Goal: Task Accomplishment & Management: Use online tool/utility

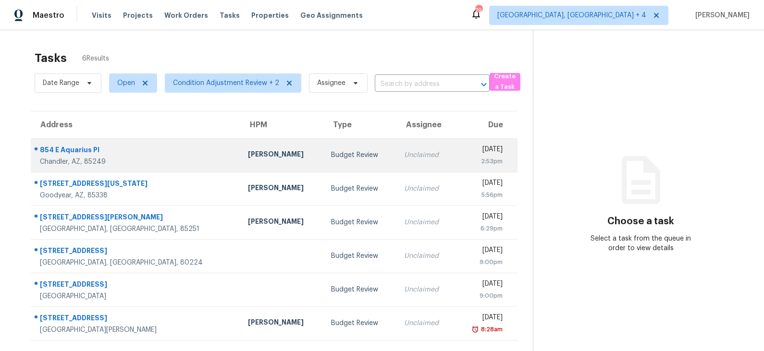
click at [331, 152] on div "Budget Review" at bounding box center [360, 155] width 58 height 10
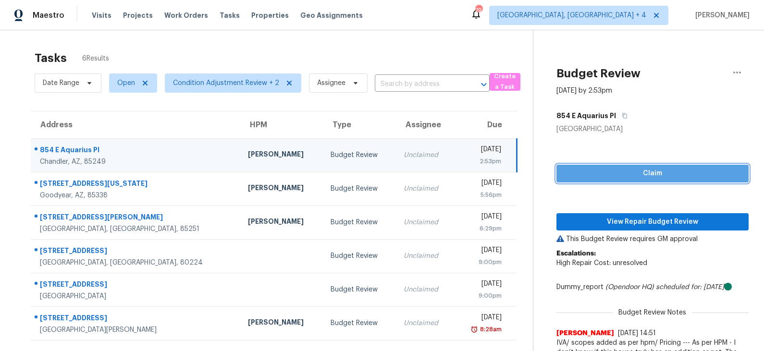
click at [641, 174] on span "Claim" at bounding box center [652, 174] width 177 height 12
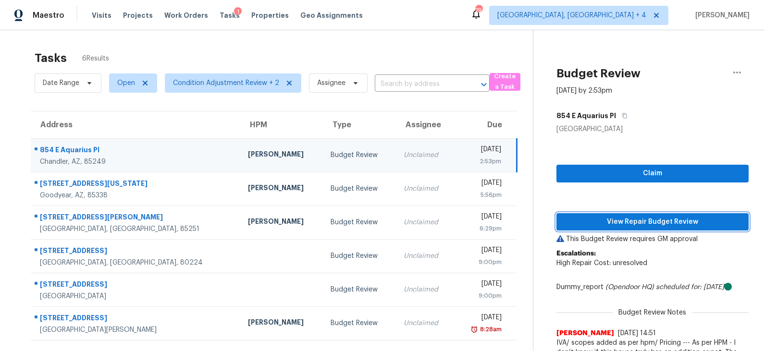
click at [633, 217] on span "View Repair Budget Review" at bounding box center [652, 222] width 177 height 12
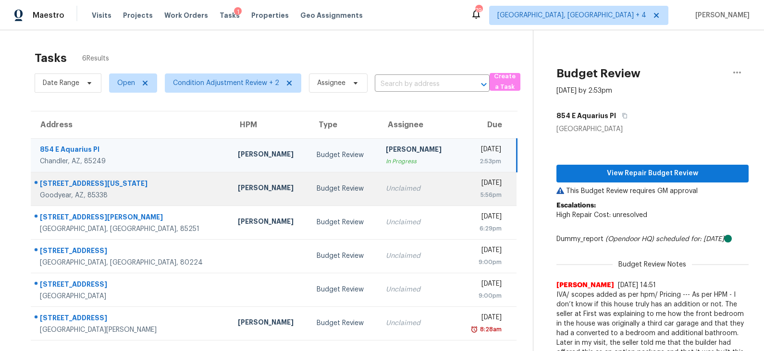
click at [316, 186] on div "Budget Review" at bounding box center [343, 189] width 54 height 10
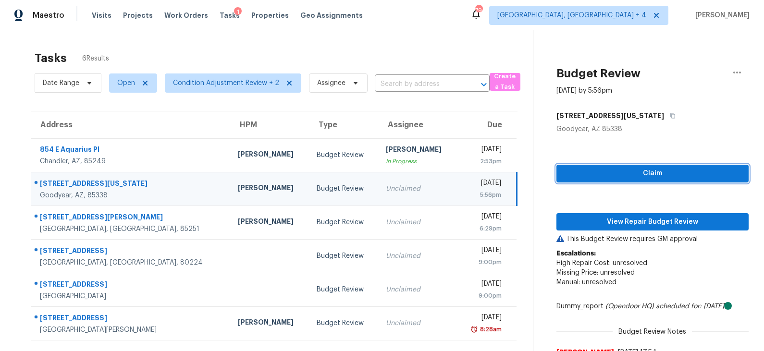
click at [637, 168] on span "Claim" at bounding box center [652, 174] width 177 height 12
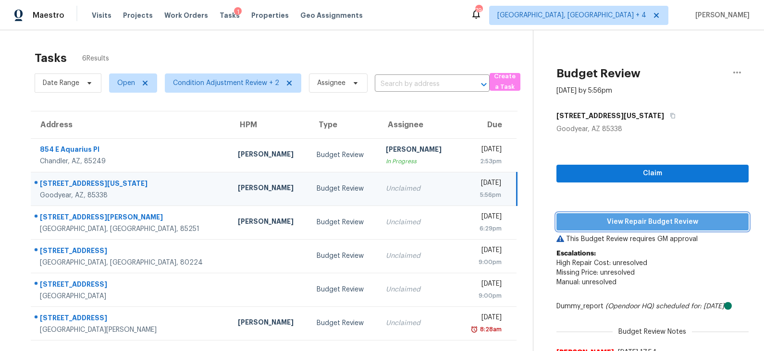
click at [628, 219] on span "View Repair Budget Review" at bounding box center [652, 222] width 177 height 12
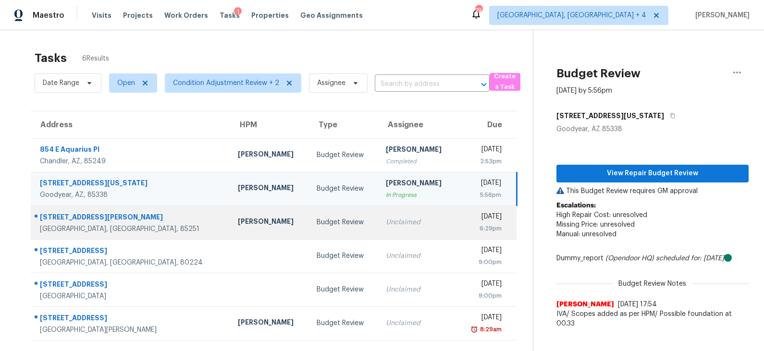
click at [316, 224] on div "Budget Review" at bounding box center [343, 223] width 54 height 10
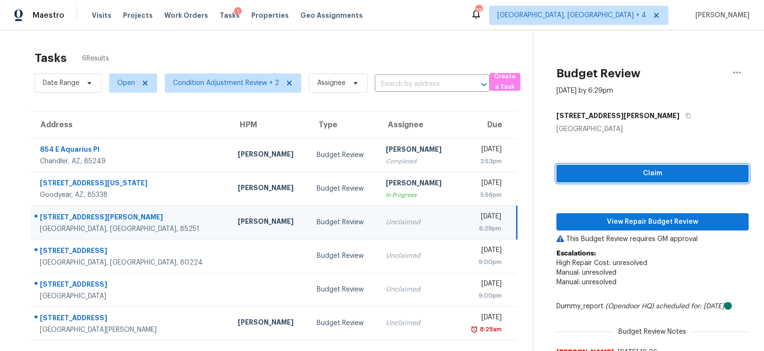
click at [621, 173] on span "Claim" at bounding box center [652, 174] width 177 height 12
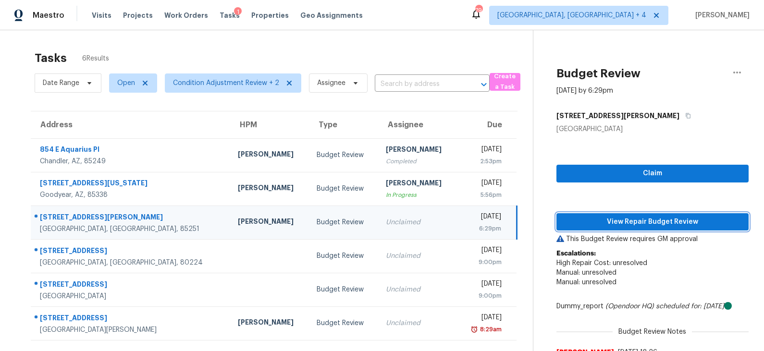
click at [616, 225] on span "View Repair Budget Review" at bounding box center [652, 222] width 177 height 12
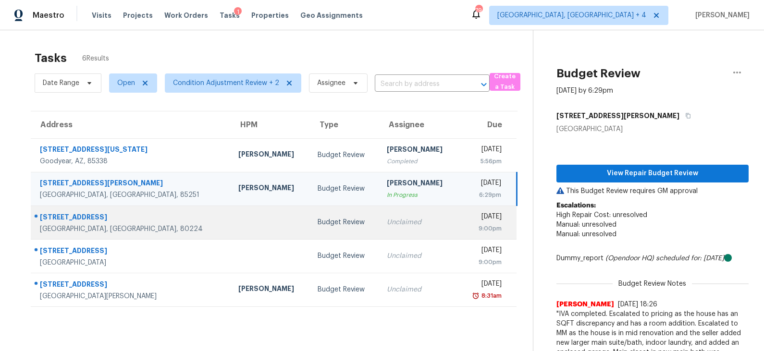
click at [317, 222] on div "Budget Review" at bounding box center [344, 223] width 54 height 10
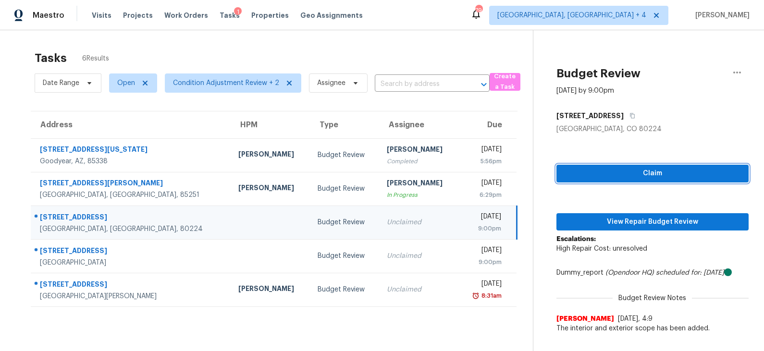
click at [623, 170] on span "Claim" at bounding box center [652, 174] width 177 height 12
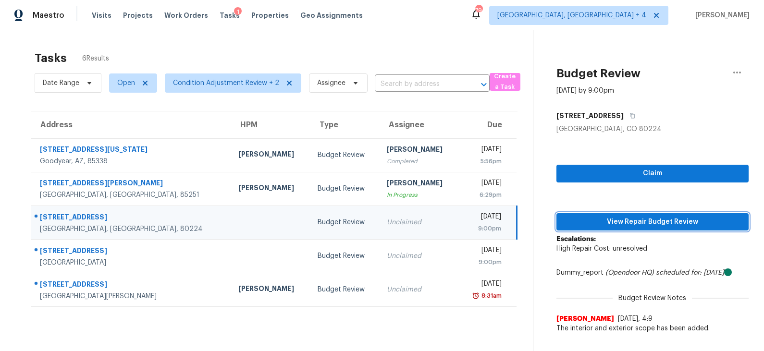
click at [617, 219] on span "View Repair Budget Review" at bounding box center [652, 222] width 177 height 12
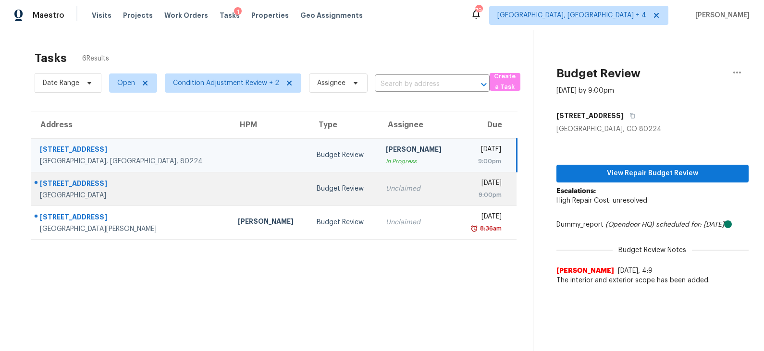
click at [316, 189] on div "Budget Review" at bounding box center [343, 189] width 54 height 10
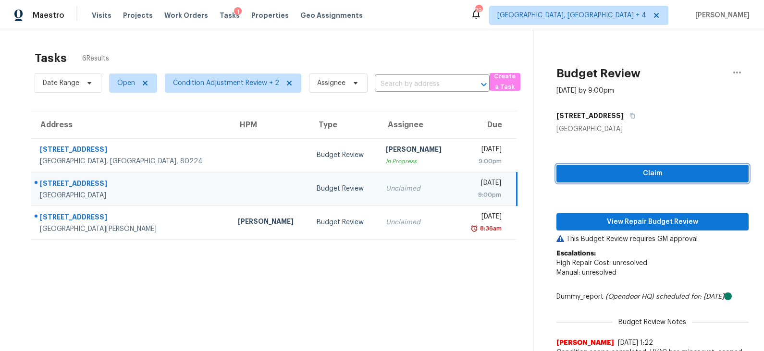
click at [637, 173] on span "Claim" at bounding box center [652, 174] width 177 height 12
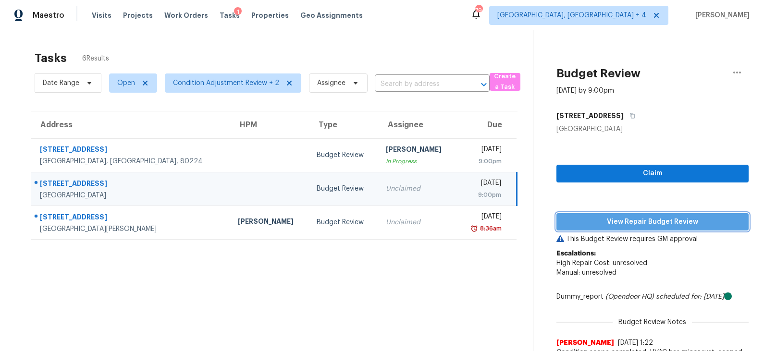
click at [634, 219] on span "View Repair Budget Review" at bounding box center [652, 222] width 177 height 12
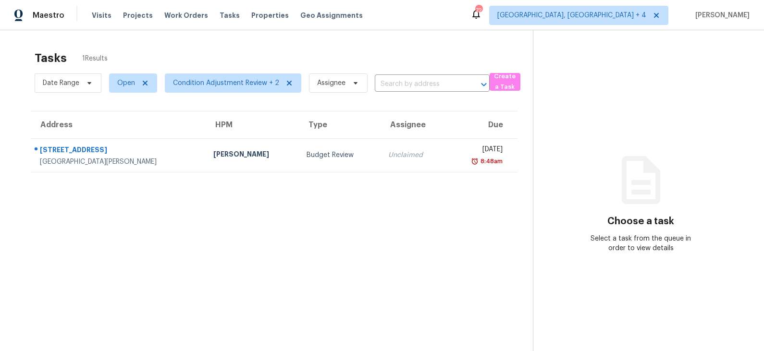
click at [306, 154] on div "Budget Review" at bounding box center [339, 155] width 66 height 10
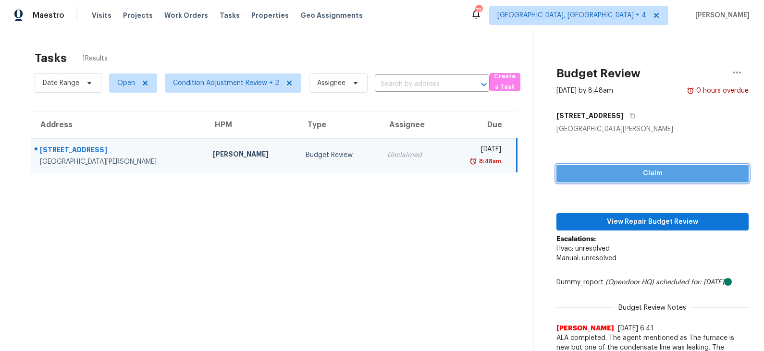
click at [641, 173] on span "Claim" at bounding box center [652, 174] width 177 height 12
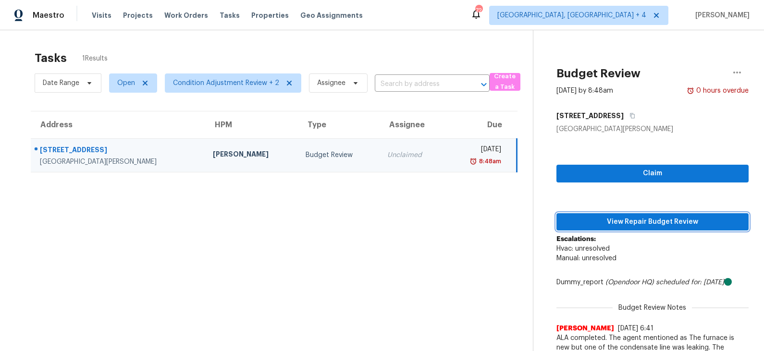
click at [622, 220] on span "View Repair Budget Review" at bounding box center [652, 222] width 177 height 12
